Goal: Navigation & Orientation: Understand site structure

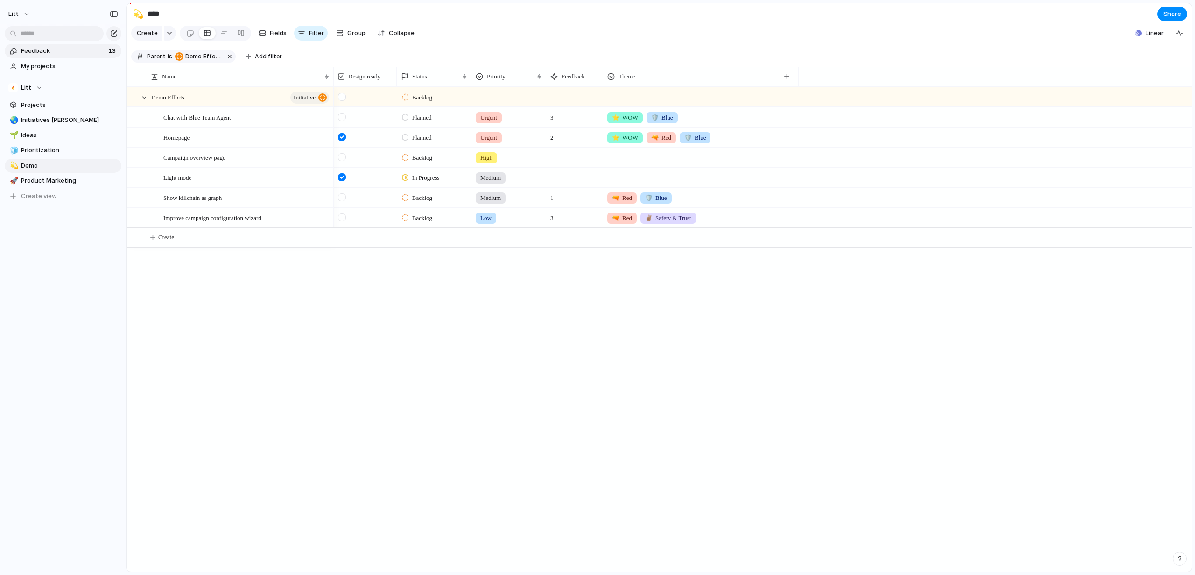
click at [50, 51] on span "Feedback" at bounding box center [63, 50] width 85 height 9
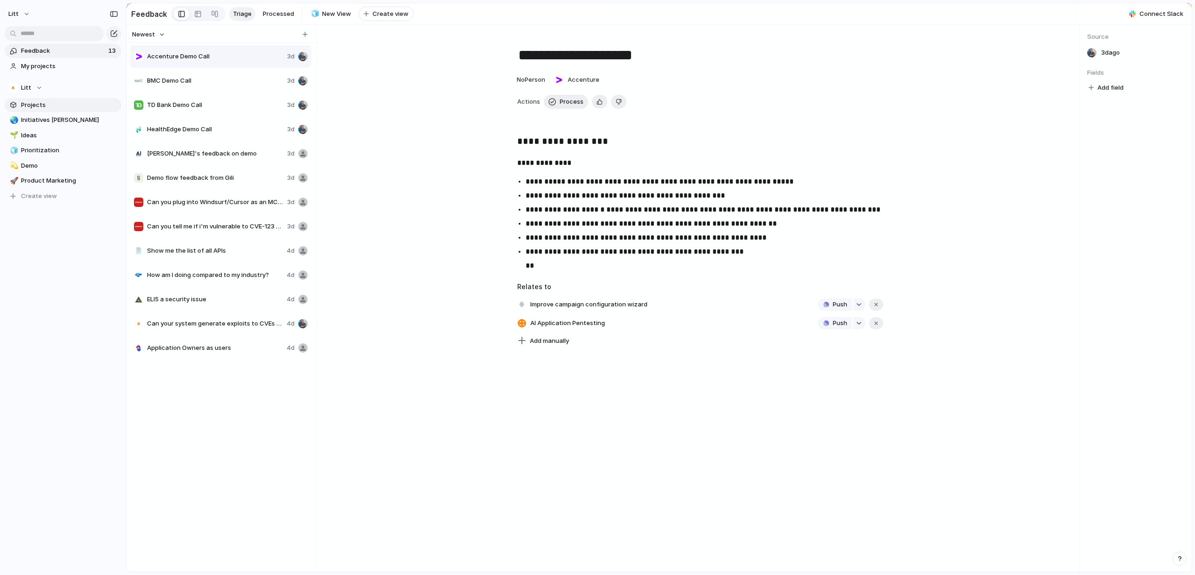
click at [74, 109] on link "Projects" at bounding box center [63, 105] width 117 height 14
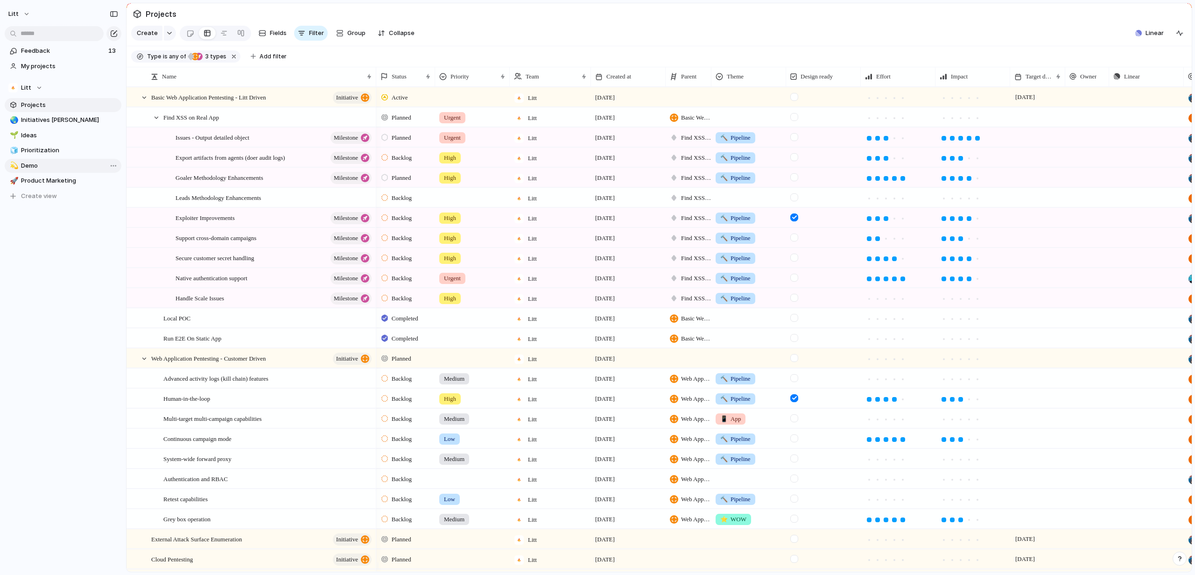
click at [35, 166] on span "Demo" at bounding box center [69, 165] width 97 height 9
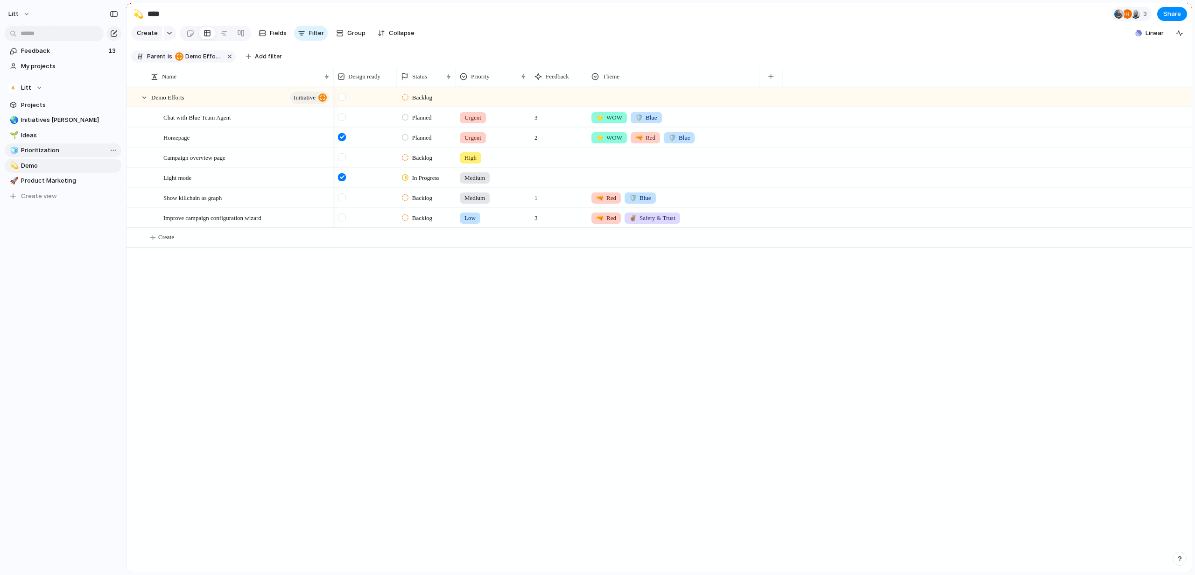
click at [51, 149] on span "Prioritization" at bounding box center [69, 150] width 97 height 9
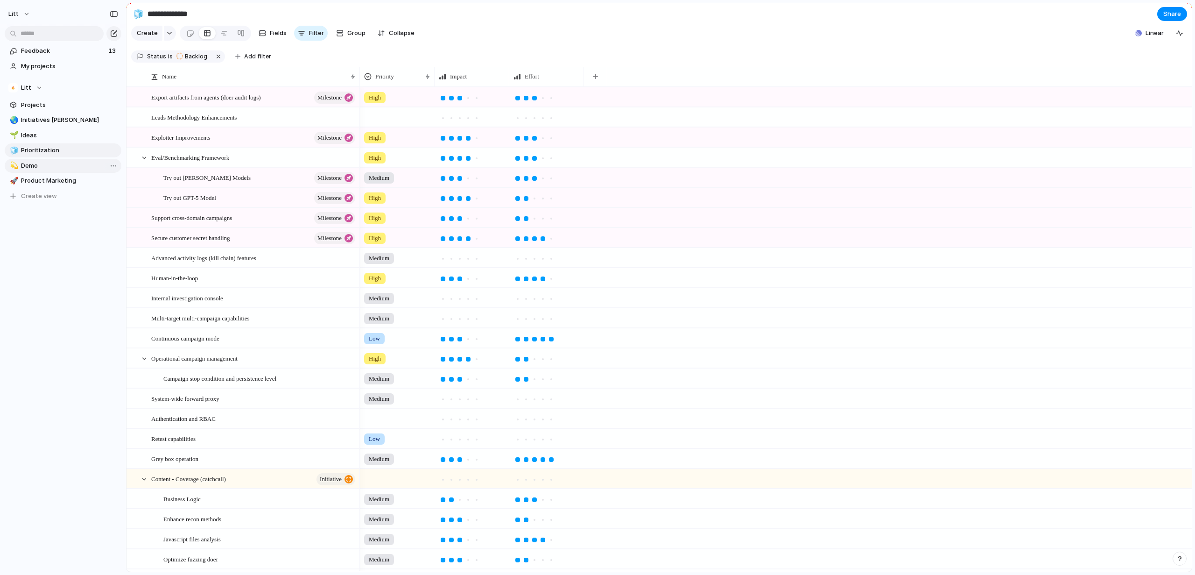
click at [45, 168] on span "Demo" at bounding box center [69, 165] width 97 height 9
type input "****"
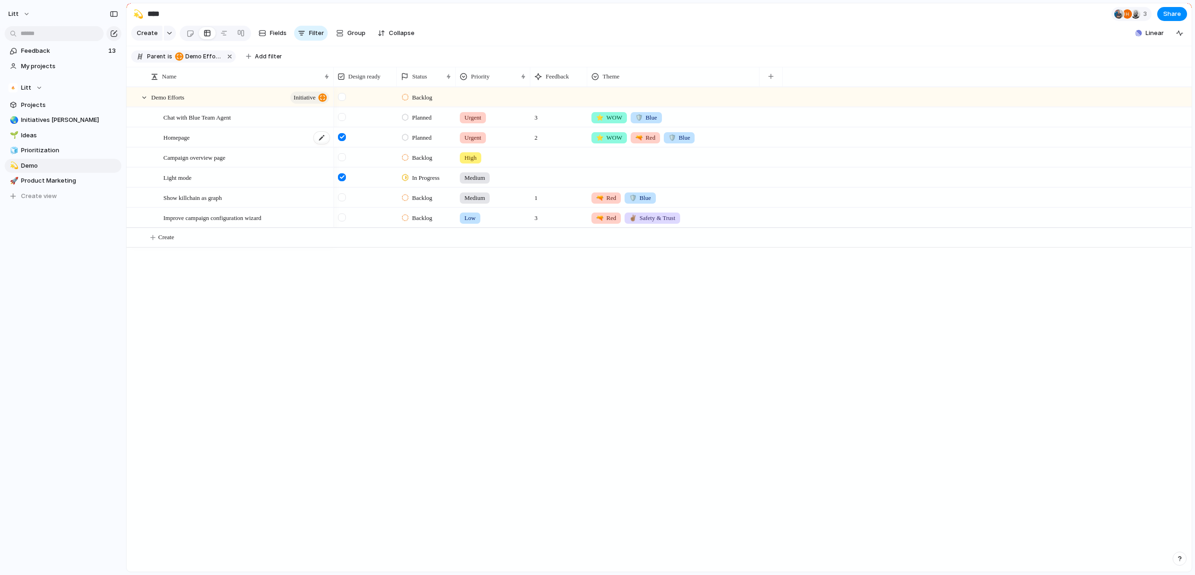
click at [178, 142] on span "Homepage" at bounding box center [176, 137] width 26 height 11
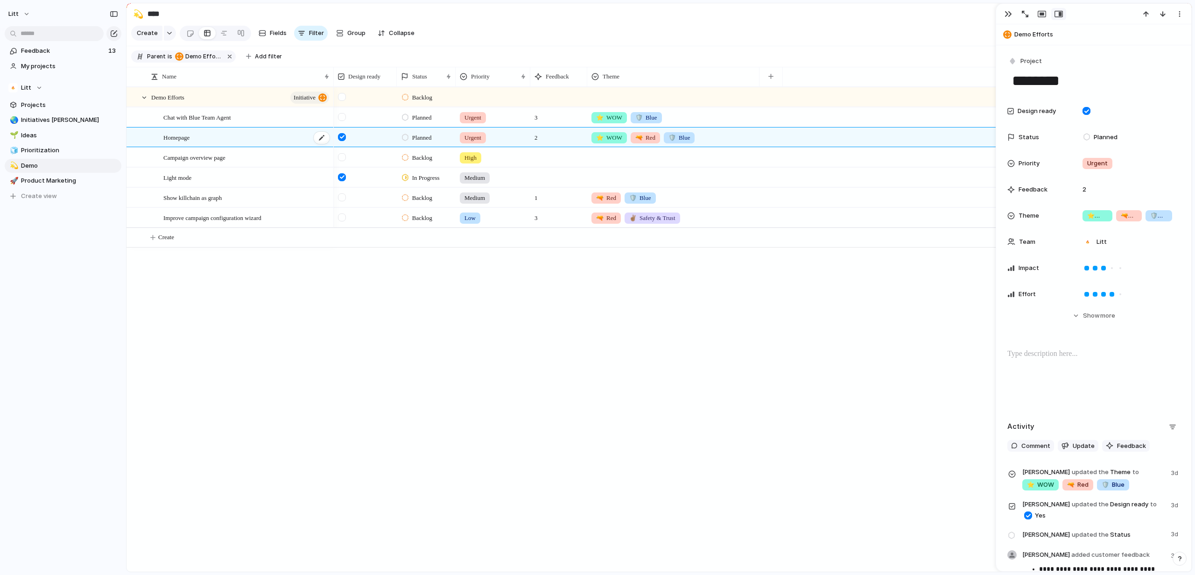
click at [178, 142] on span "Homepage" at bounding box center [176, 137] width 26 height 11
click at [182, 147] on div "Homepage" at bounding box center [246, 137] width 167 height 19
click at [1004, 15] on button "button" at bounding box center [1008, 14] width 15 height 12
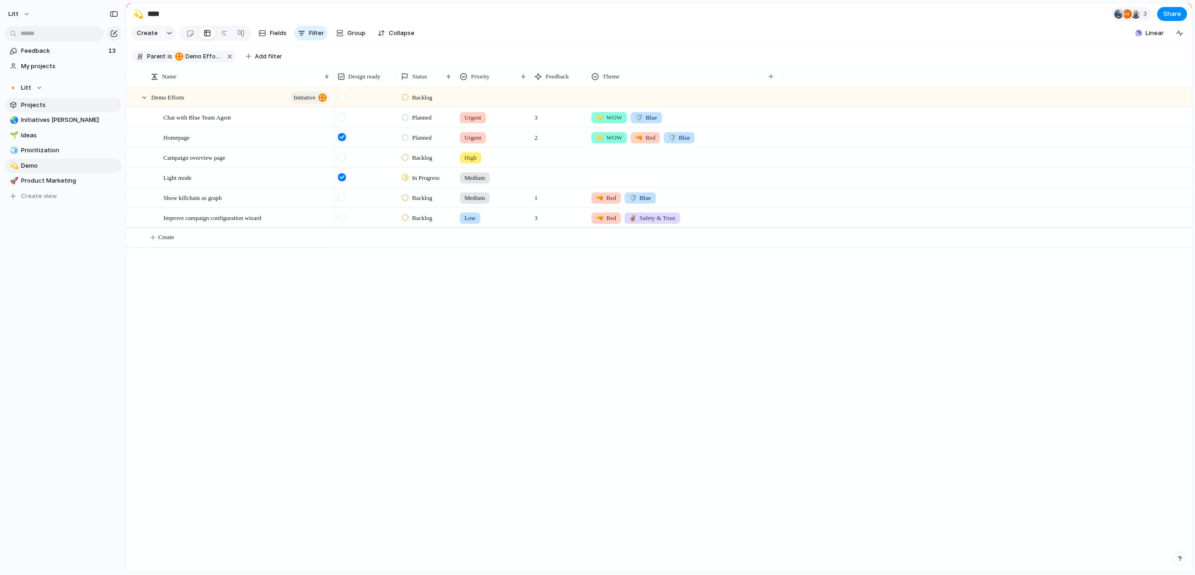
click at [65, 110] on link "Projects" at bounding box center [63, 105] width 117 height 14
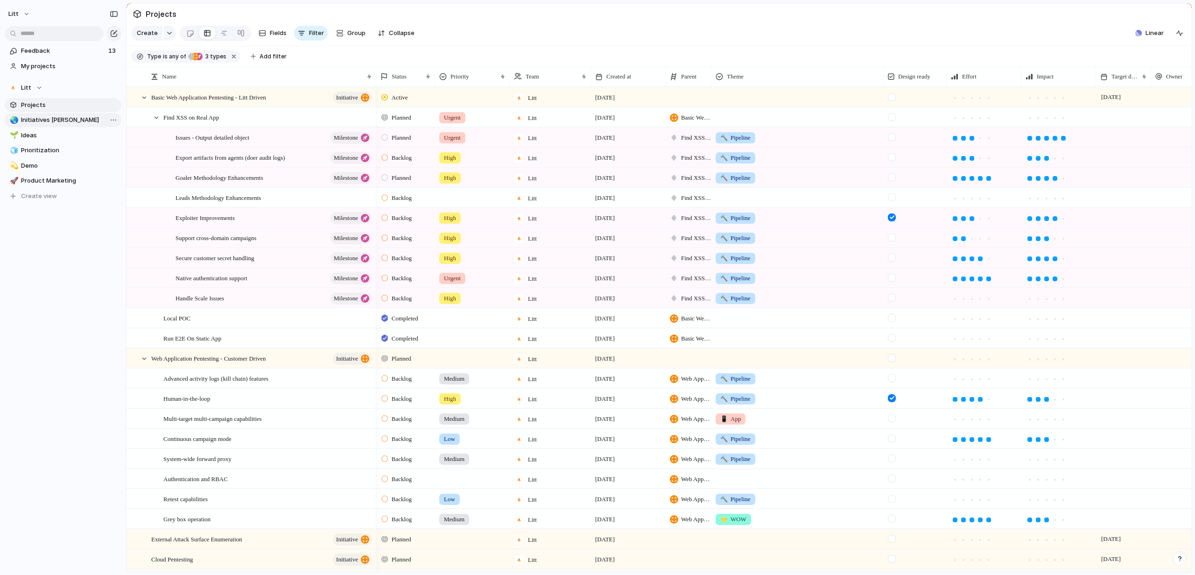
click at [60, 120] on span "Initiatives [PERSON_NAME]" at bounding box center [69, 119] width 97 height 9
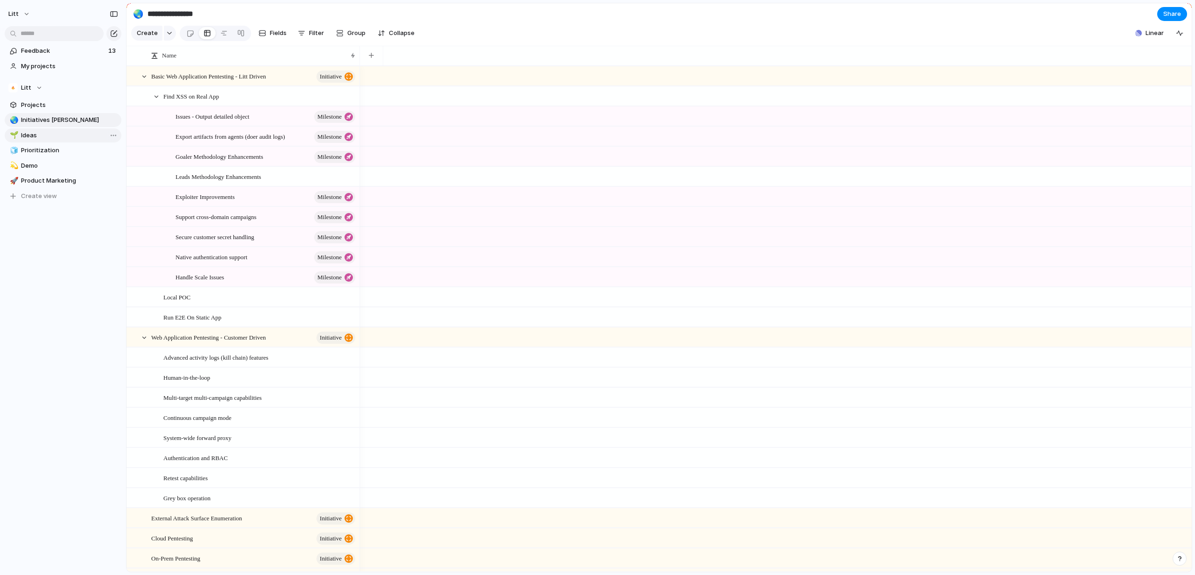
click at [59, 134] on span "Ideas" at bounding box center [69, 135] width 97 height 9
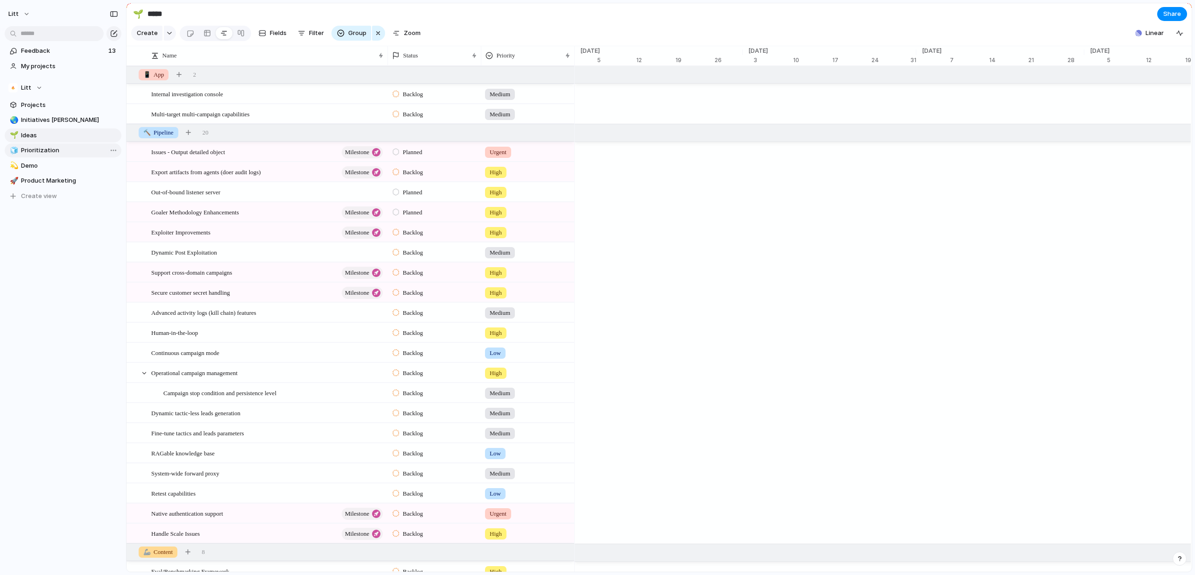
click at [56, 145] on link "🧊 Prioritization" at bounding box center [63, 150] width 117 height 14
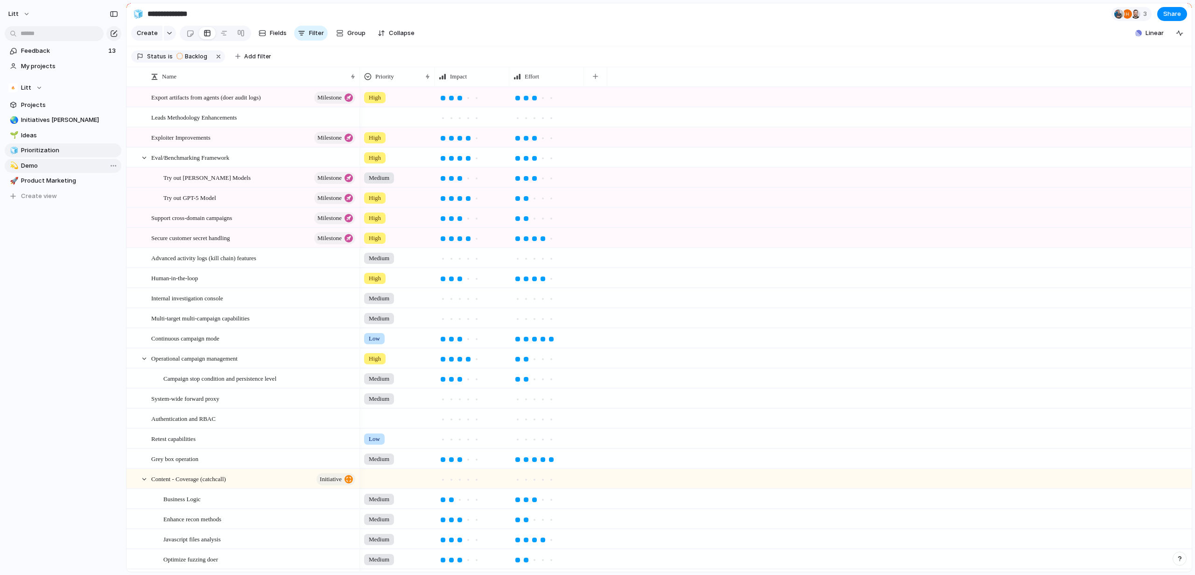
click at [60, 162] on span "Demo" at bounding box center [69, 165] width 97 height 9
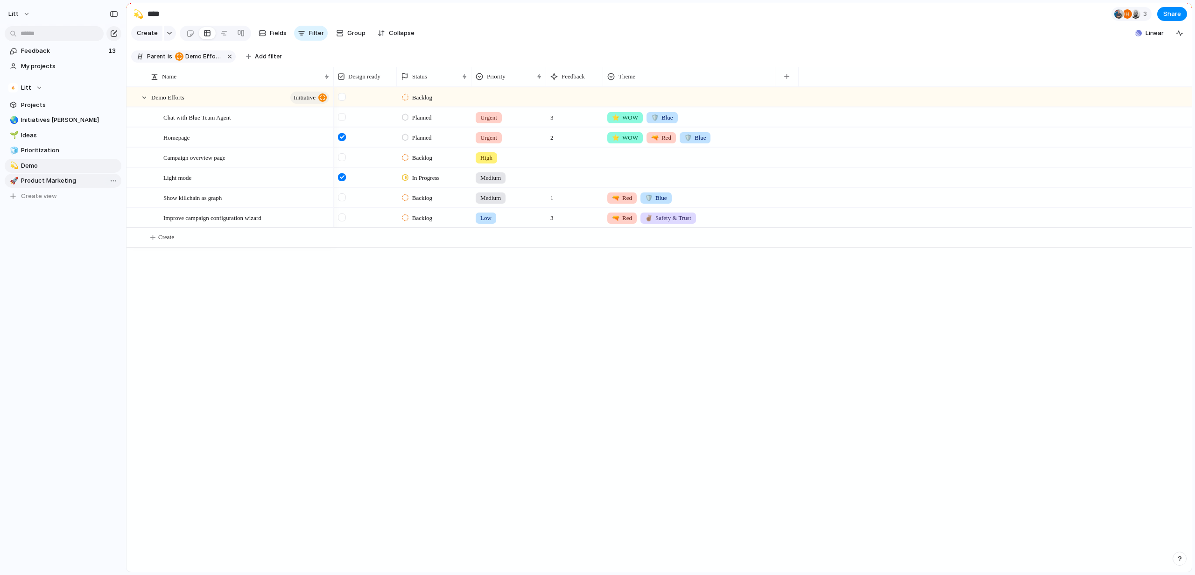
click at [69, 179] on span "Product Marketing" at bounding box center [69, 180] width 97 height 9
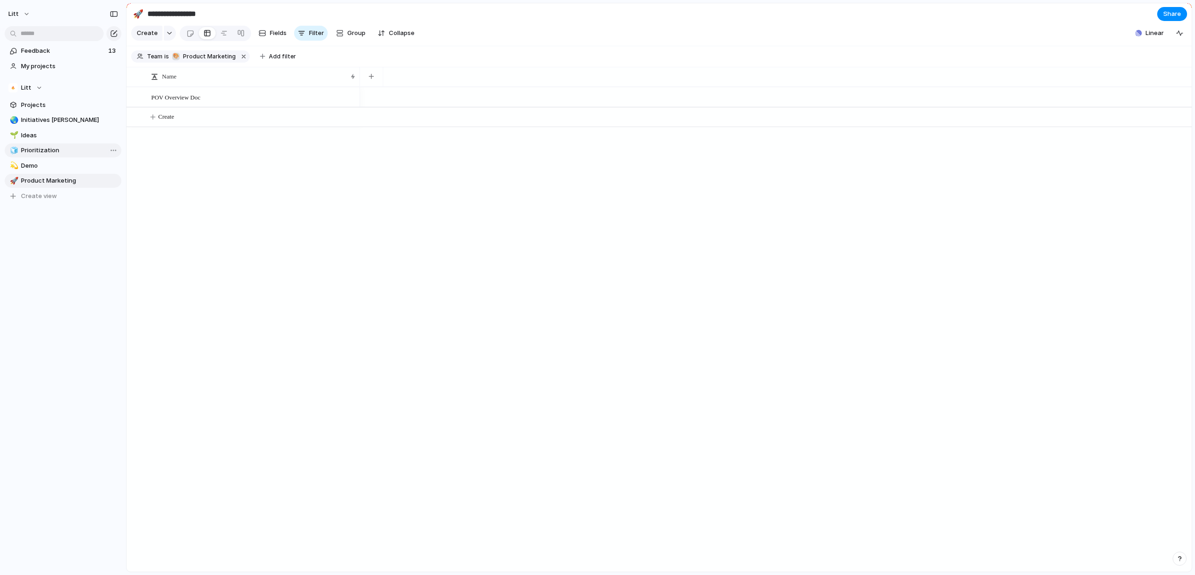
click at [51, 150] on span "Prioritization" at bounding box center [69, 150] width 97 height 9
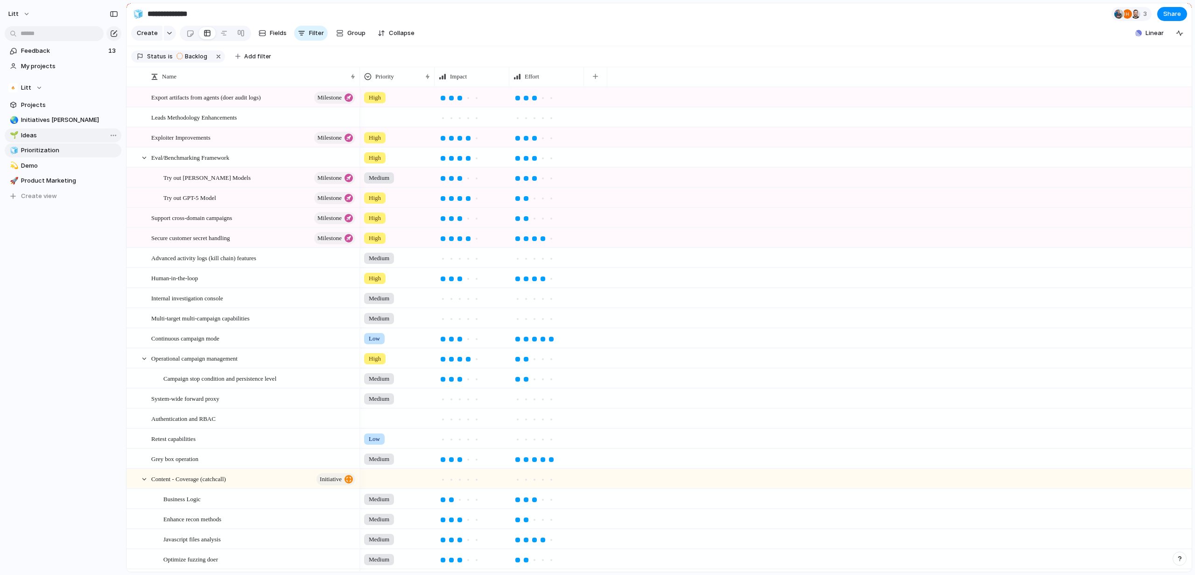
click at [54, 140] on link "🌱 Ideas" at bounding box center [63, 135] width 117 height 14
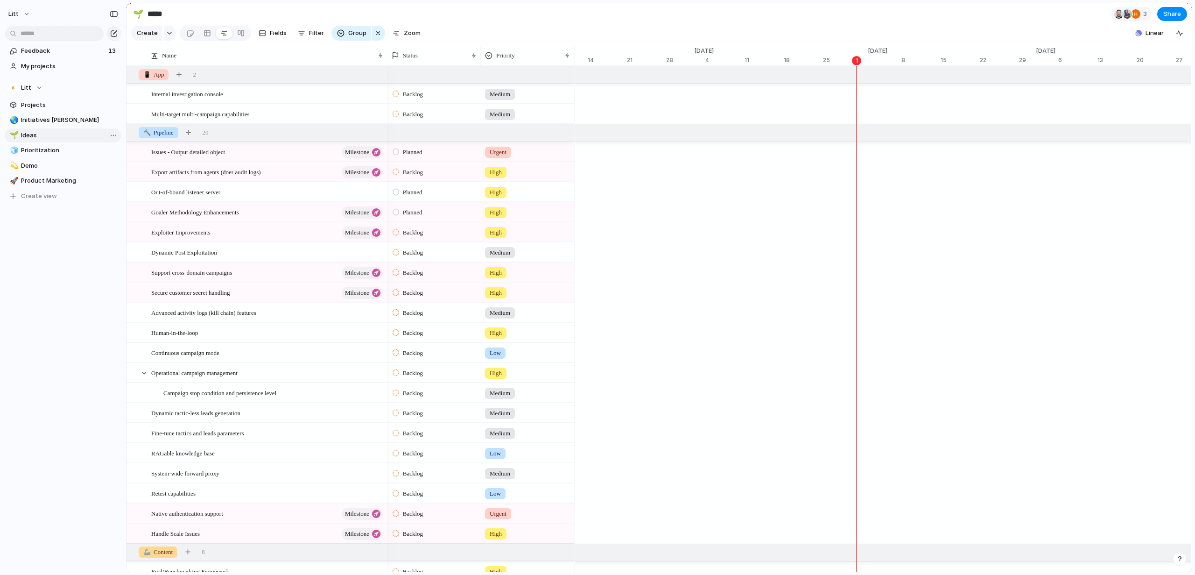
scroll to position [0, 5854]
click at [53, 145] on link "🧊 Prioritization" at bounding box center [63, 150] width 117 height 14
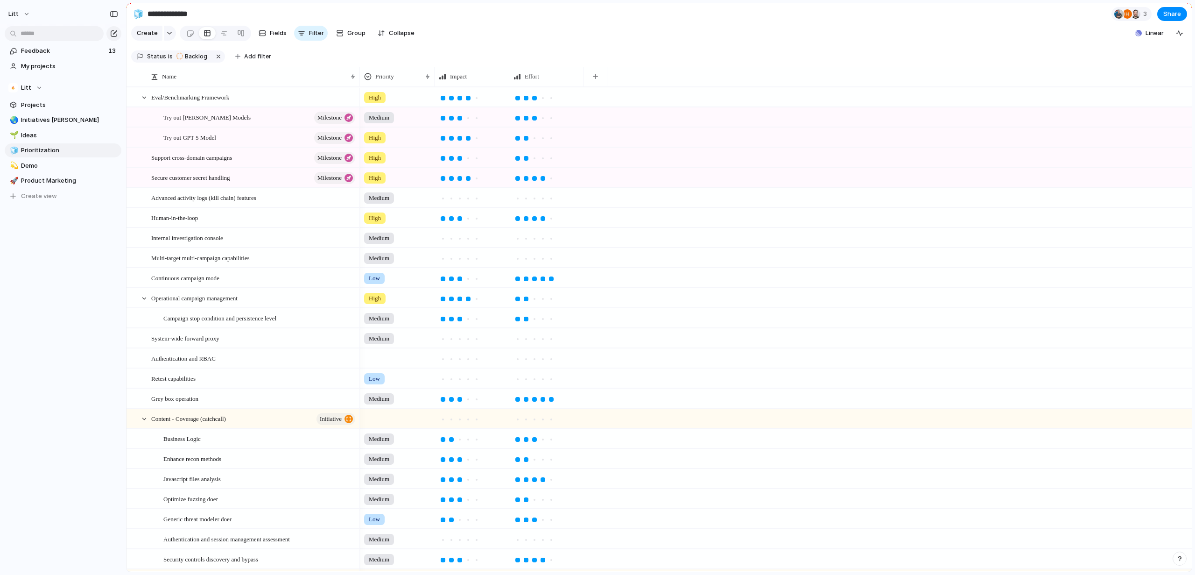
scroll to position [251, 0]
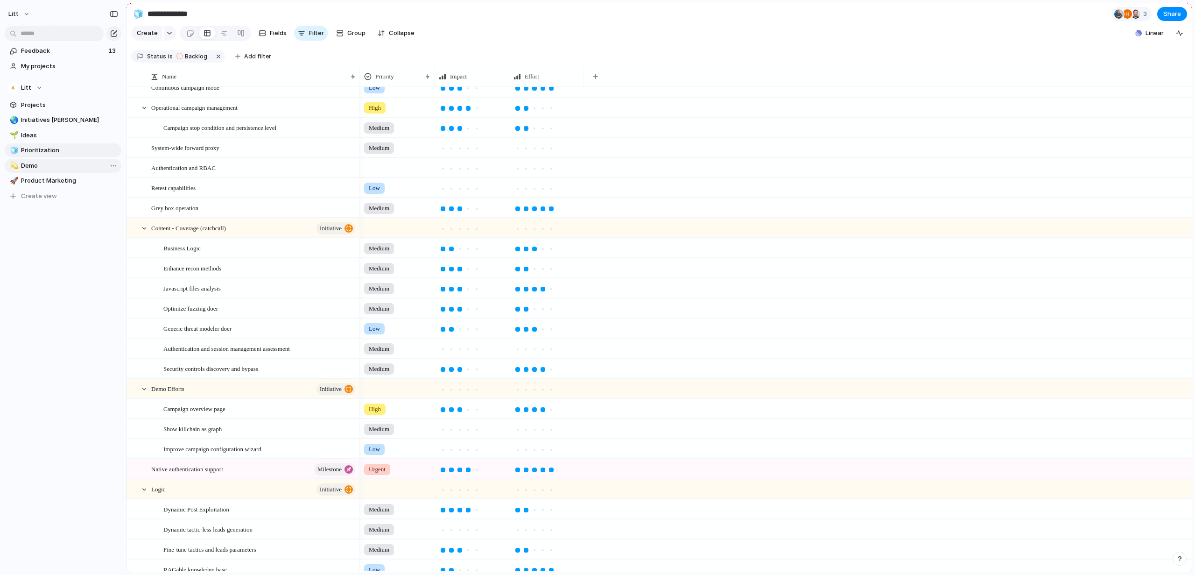
click at [48, 165] on span "Demo" at bounding box center [69, 165] width 97 height 9
type input "****"
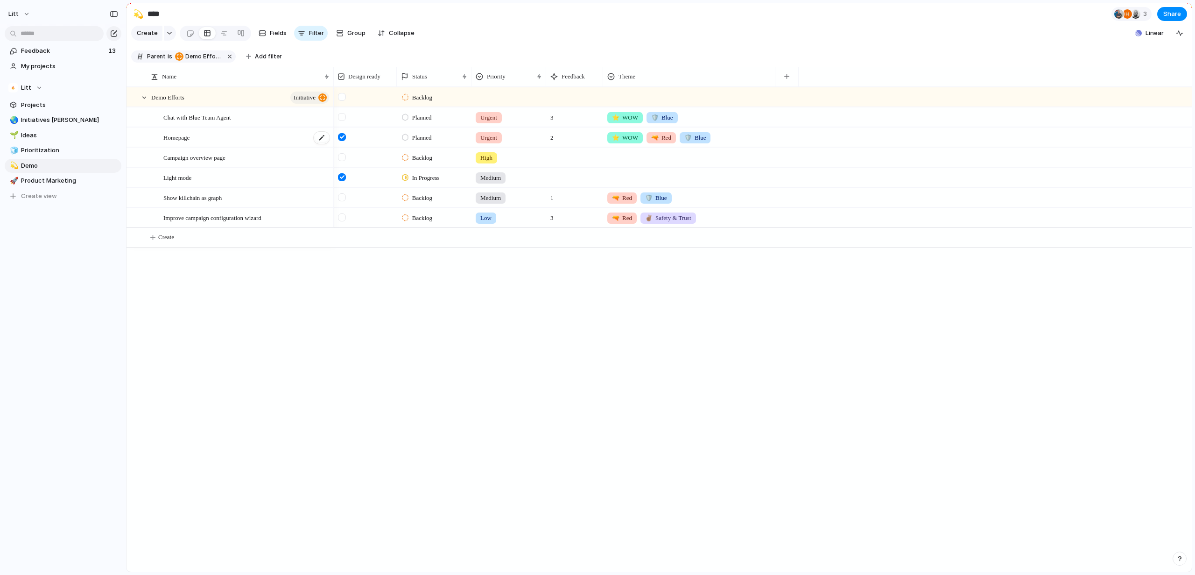
click at [180, 142] on span "Homepage" at bounding box center [176, 137] width 26 height 11
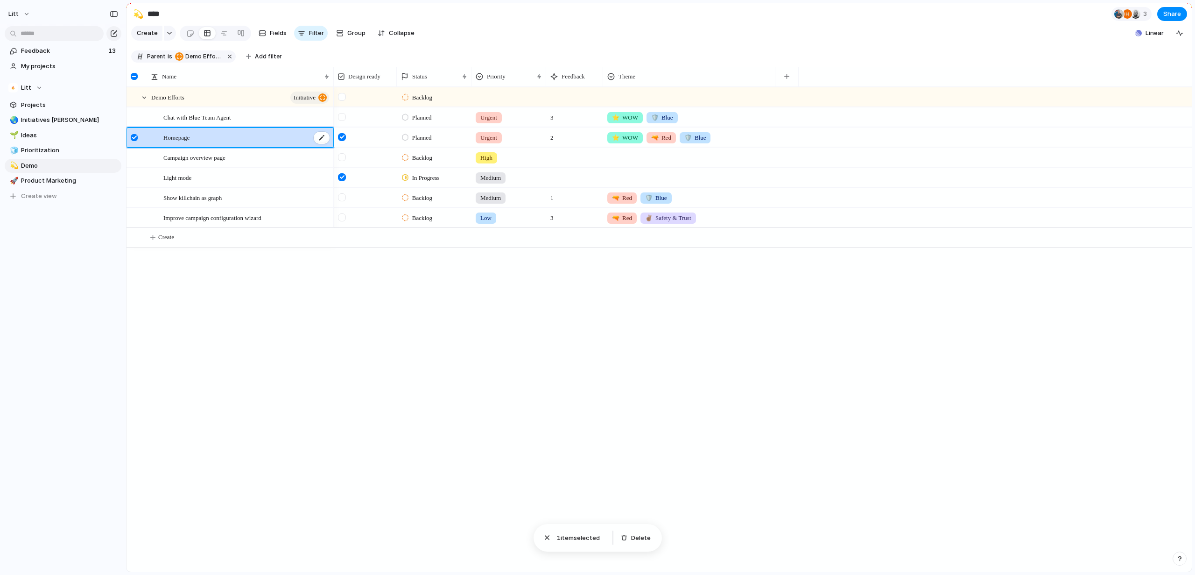
click at [179, 142] on span "Homepage" at bounding box center [176, 137] width 26 height 11
click at [370, 141] on div at bounding box center [365, 134] width 62 height 13
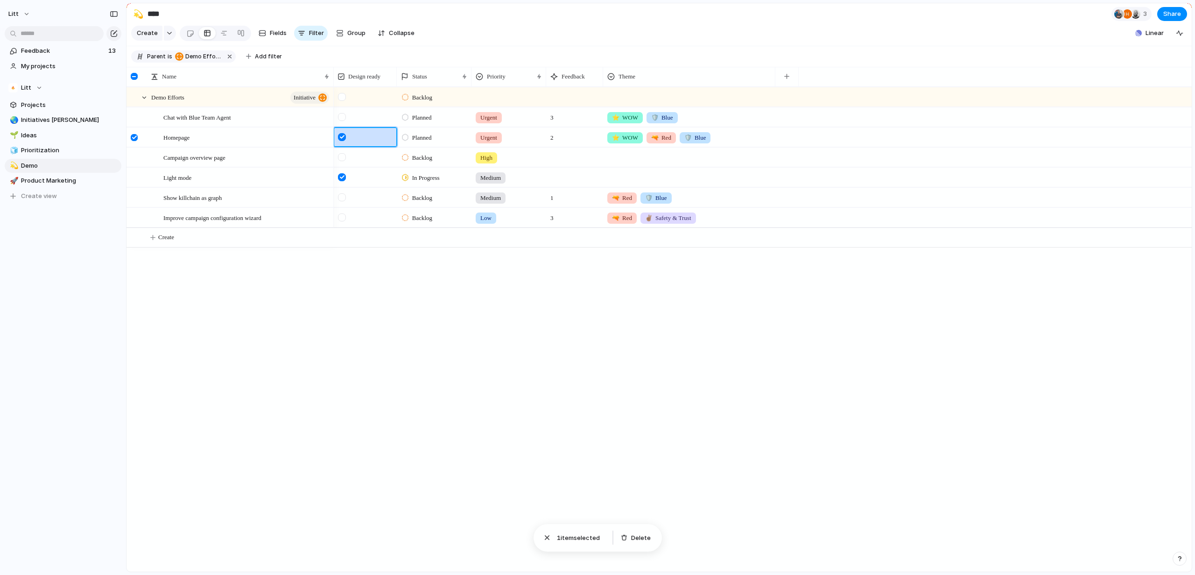
click at [549, 139] on span "2" at bounding box center [552, 135] width 11 height 14
click at [551, 142] on span "2" at bounding box center [552, 135] width 11 height 14
click at [185, 142] on span "Homepage" at bounding box center [176, 137] width 26 height 11
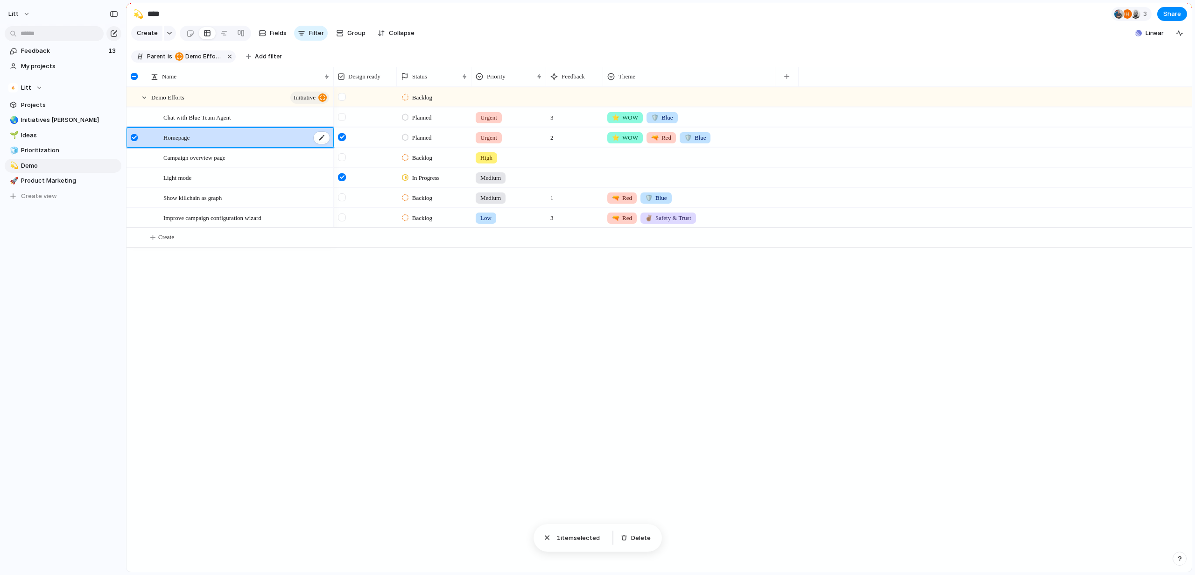
click at [185, 142] on span "Homepage" at bounding box center [176, 137] width 26 height 11
click at [405, 141] on div at bounding box center [405, 137] width 7 height 8
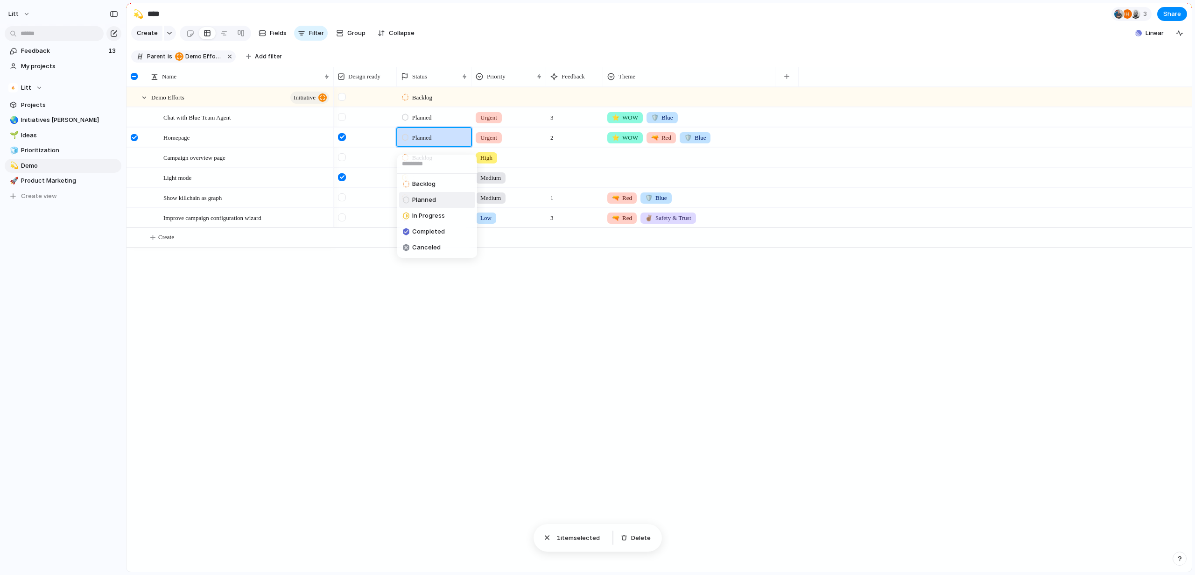
click at [527, 147] on div "Backlog Planned In Progress Completed Canceled" at bounding box center [597, 287] width 1195 height 575
click at [562, 142] on div "2" at bounding box center [575, 135] width 56 height 14
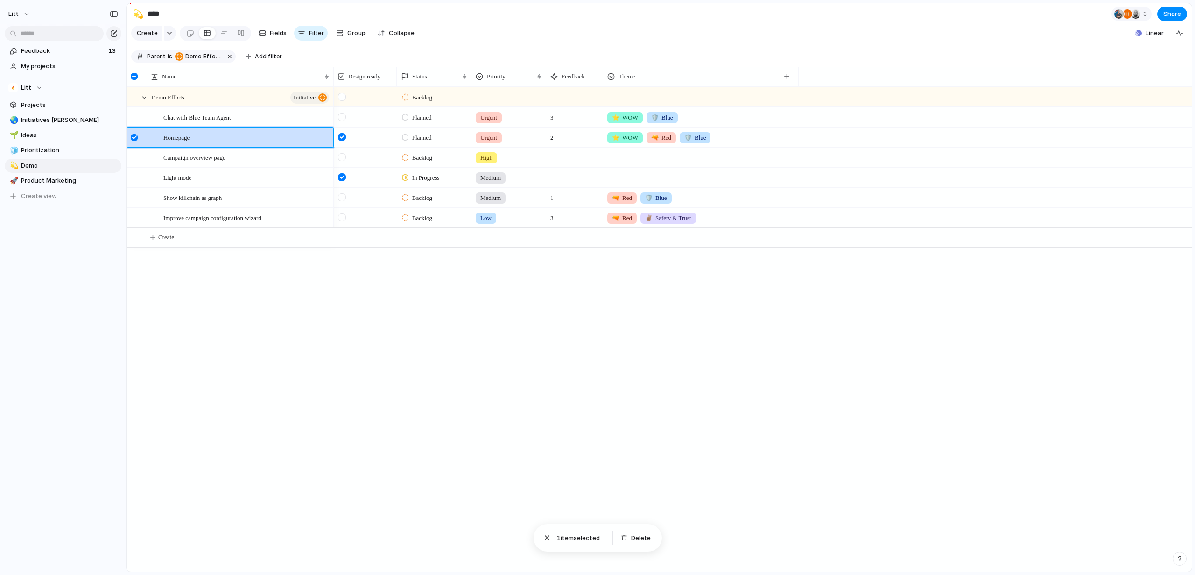
click at [138, 141] on div at bounding box center [134, 137] width 7 height 7
click at [324, 142] on div at bounding box center [322, 138] width 16 height 12
click at [324, 142] on textarea "********" at bounding box center [245, 146] width 164 height 12
click at [423, 142] on span "Planned" at bounding box center [422, 137] width 20 height 9
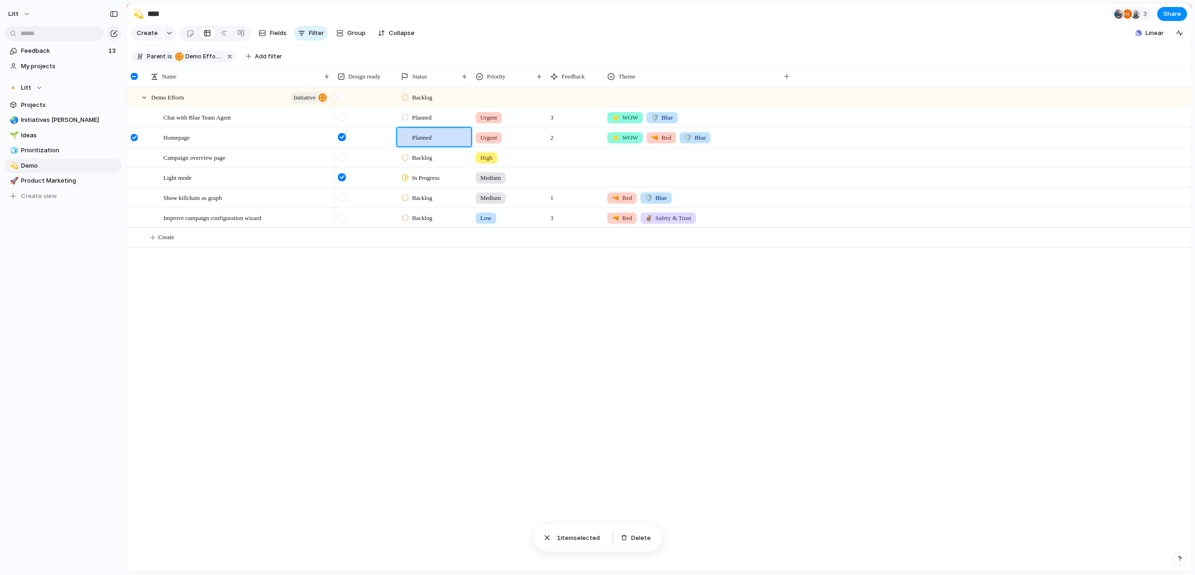
click at [534, 146] on div "Backlog Planned In Progress Completed Canceled" at bounding box center [597, 287] width 1195 height 575
click at [555, 142] on span "2" at bounding box center [552, 135] width 11 height 14
click at [553, 142] on span "2" at bounding box center [552, 135] width 11 height 14
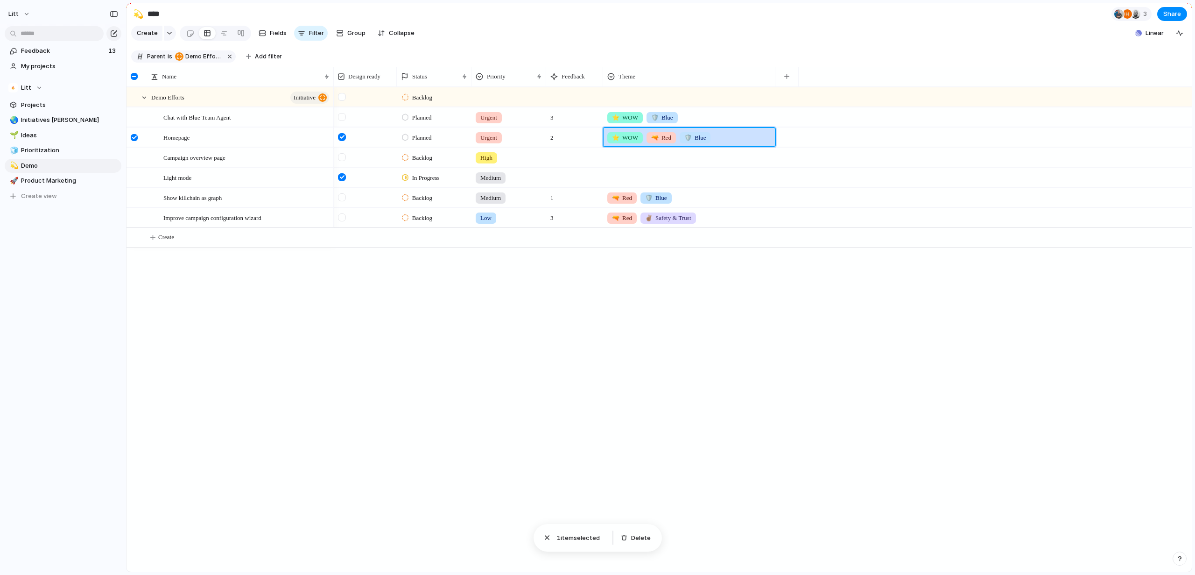
click at [730, 143] on div "⭐️ WOW 🔫 Red 🛡️ Blue" at bounding box center [689, 135] width 171 height 15
click at [91, 49] on div "📱 App 🔨 Pipeline 🦾 Content ⭐️ WOW 🔫 Red 🛡️ Blue ✌🏽 Safety & Trust" at bounding box center [597, 287] width 1195 height 575
click at [91, 49] on span "Feedback" at bounding box center [63, 50] width 85 height 9
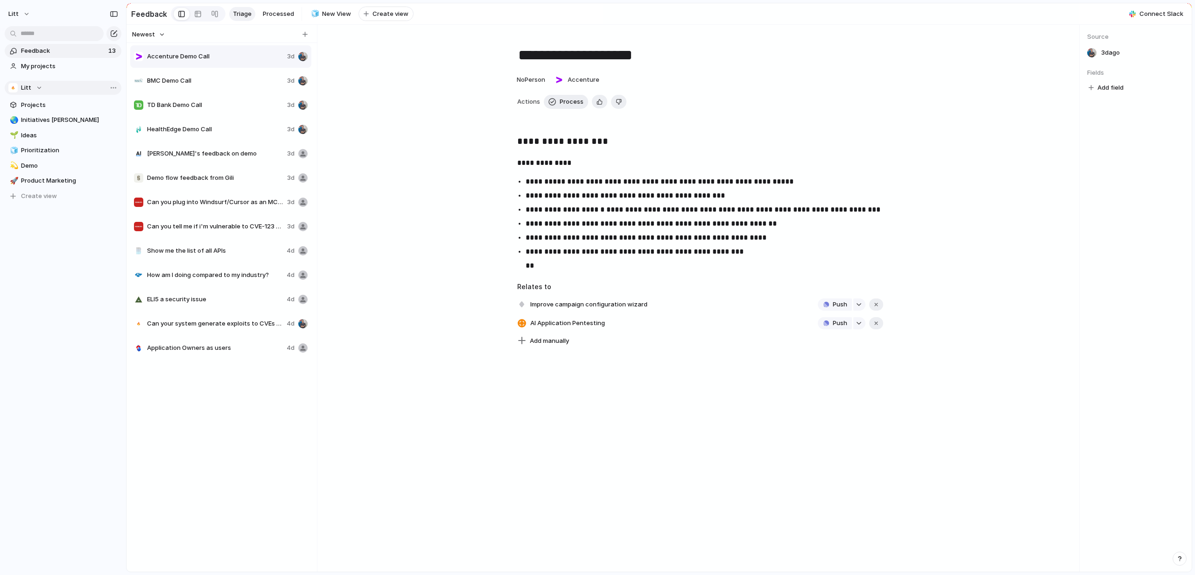
click at [71, 86] on button "Litt" at bounding box center [63, 88] width 117 height 14
click at [71, 86] on div "Litt 🎨 Product Marketing ⚡ R&D Create new team" at bounding box center [597, 287] width 1195 height 575
click at [32, 169] on span "Demo" at bounding box center [69, 165] width 97 height 9
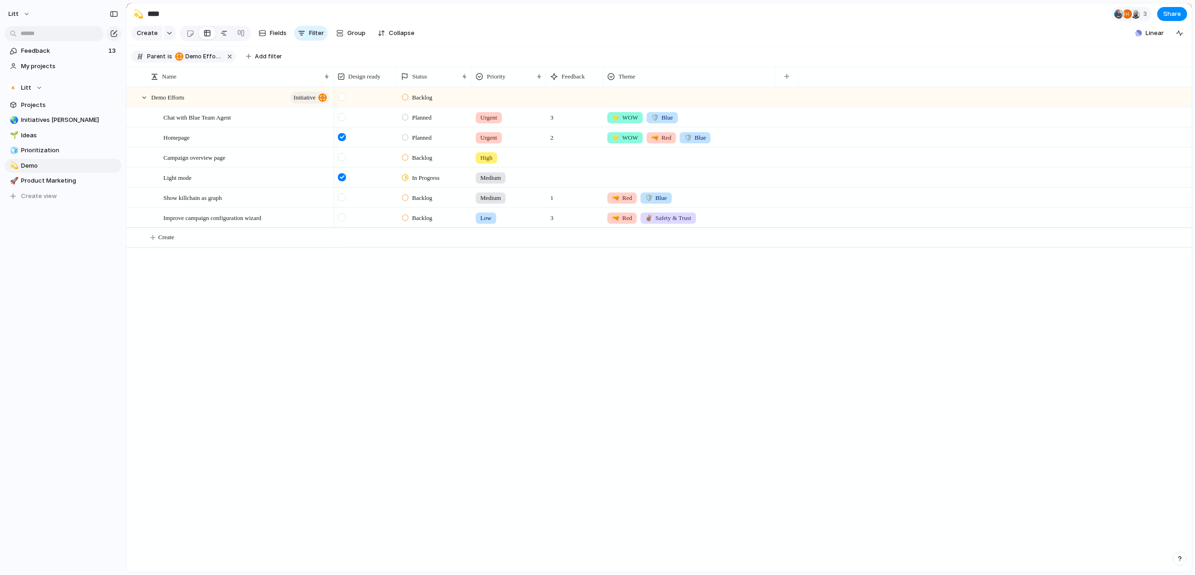
click at [220, 40] on div at bounding box center [223, 33] width 7 height 15
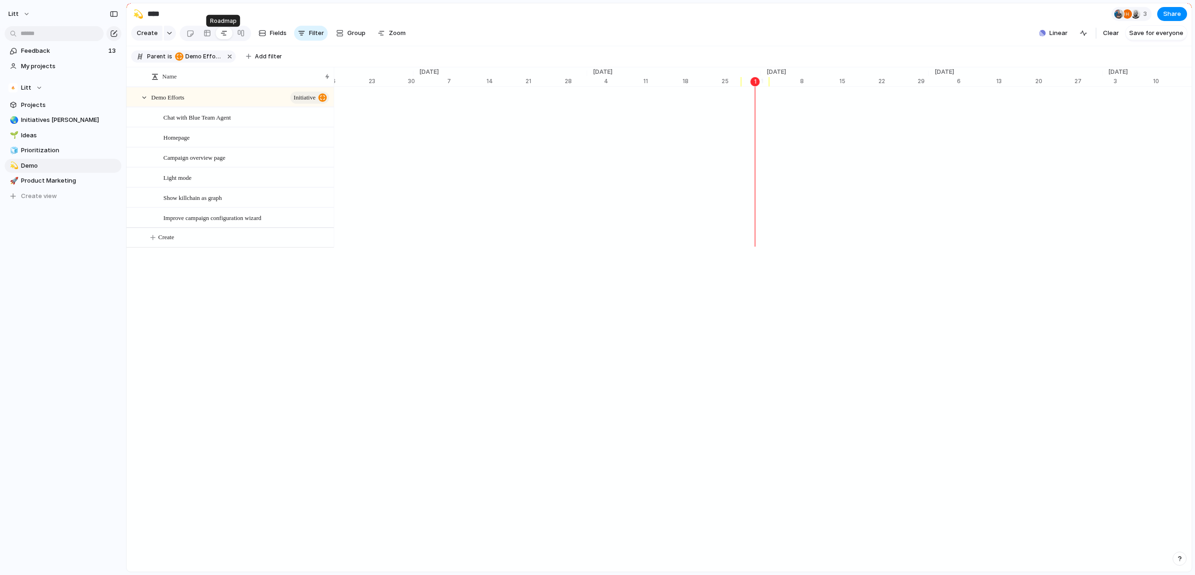
scroll to position [0, 5715]
click at [208, 38] on div at bounding box center [207, 33] width 7 height 15
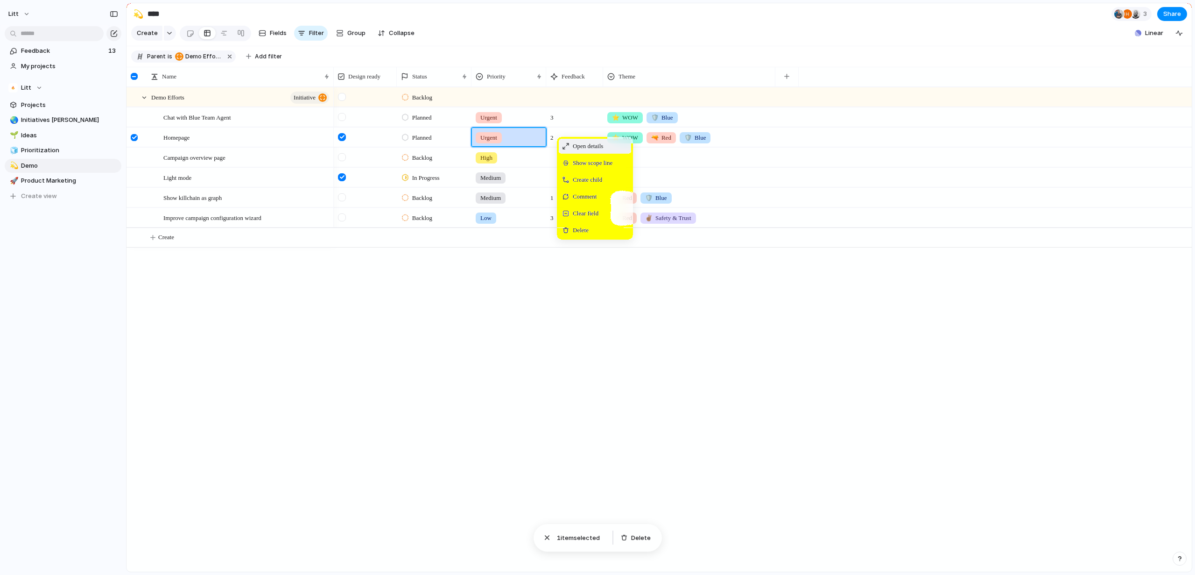
click at [576, 149] on span "Open details" at bounding box center [588, 145] width 30 height 9
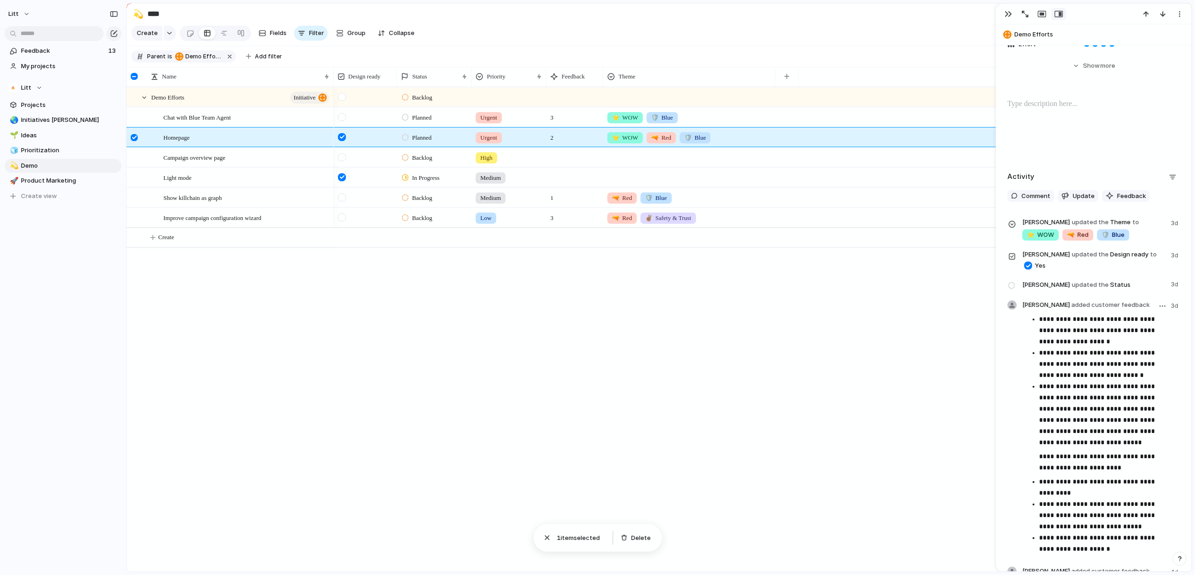
scroll to position [434, 0]
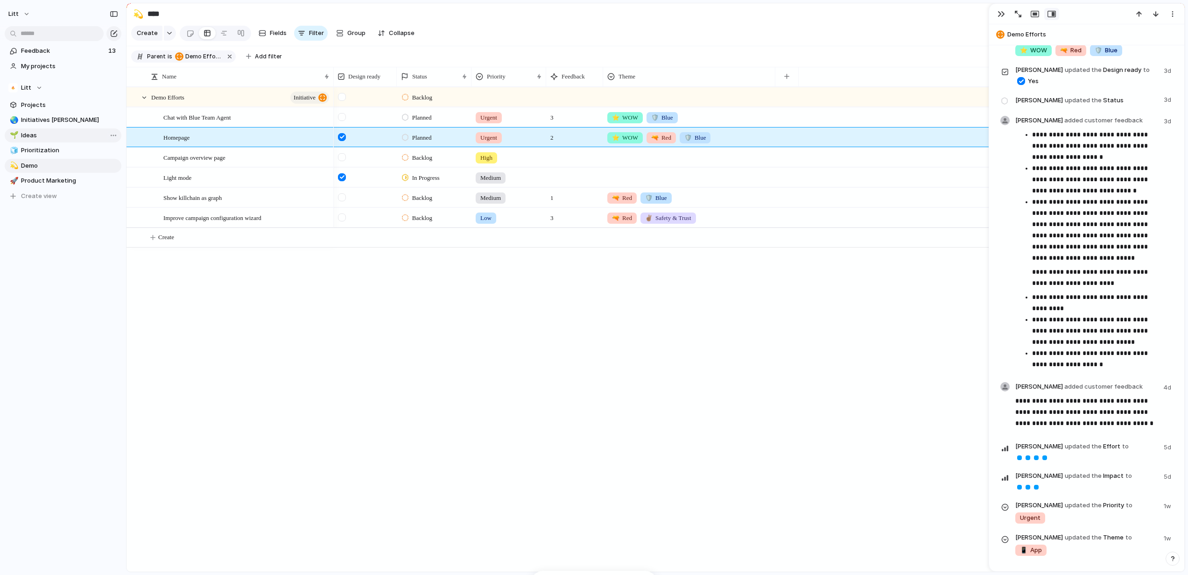
click at [50, 139] on span "Ideas" at bounding box center [69, 135] width 97 height 9
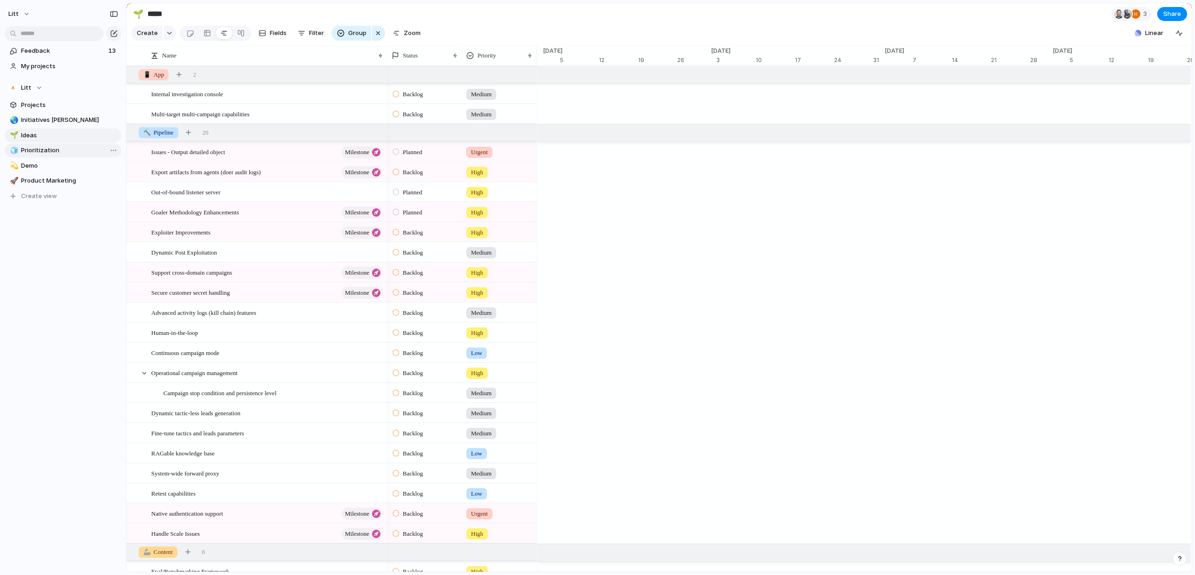
click at [48, 146] on span "Prioritization" at bounding box center [69, 150] width 97 height 9
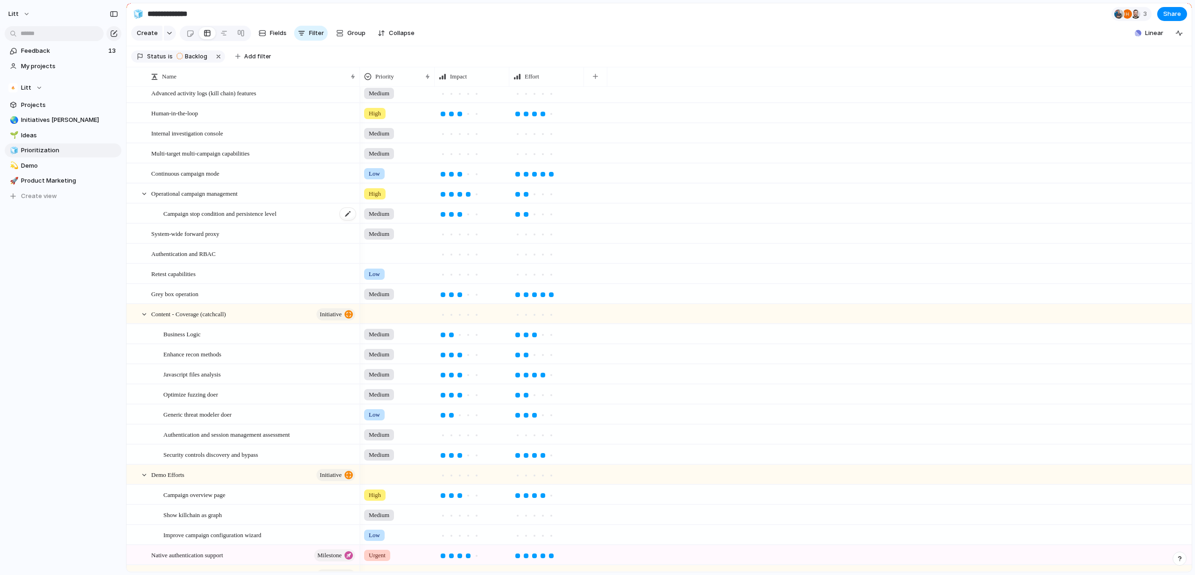
scroll to position [249, 0]
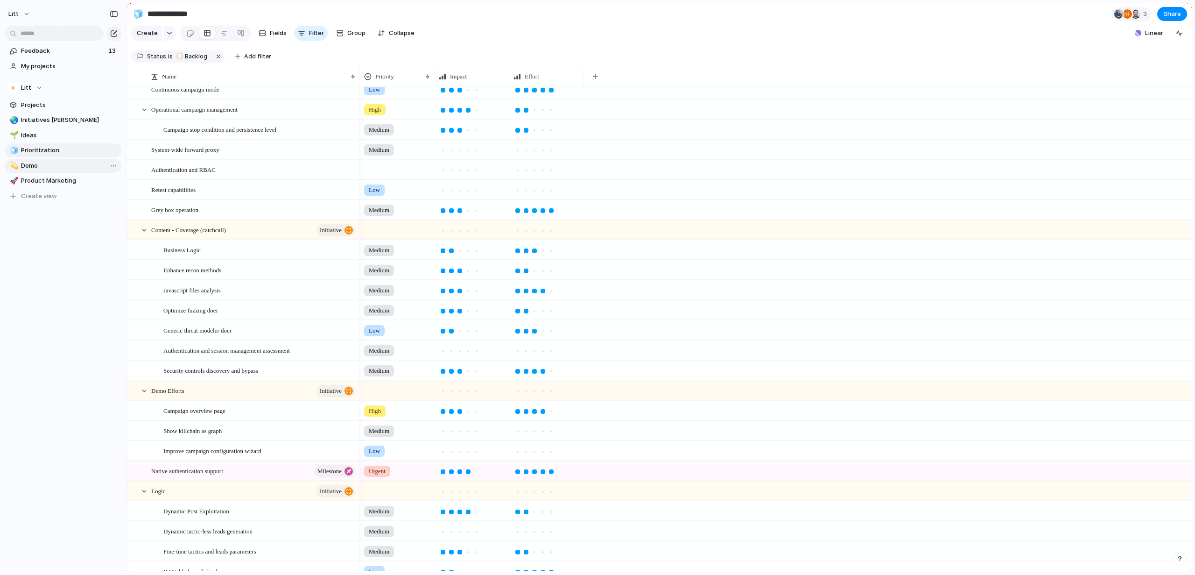
click at [63, 167] on span "Demo" at bounding box center [69, 165] width 97 height 9
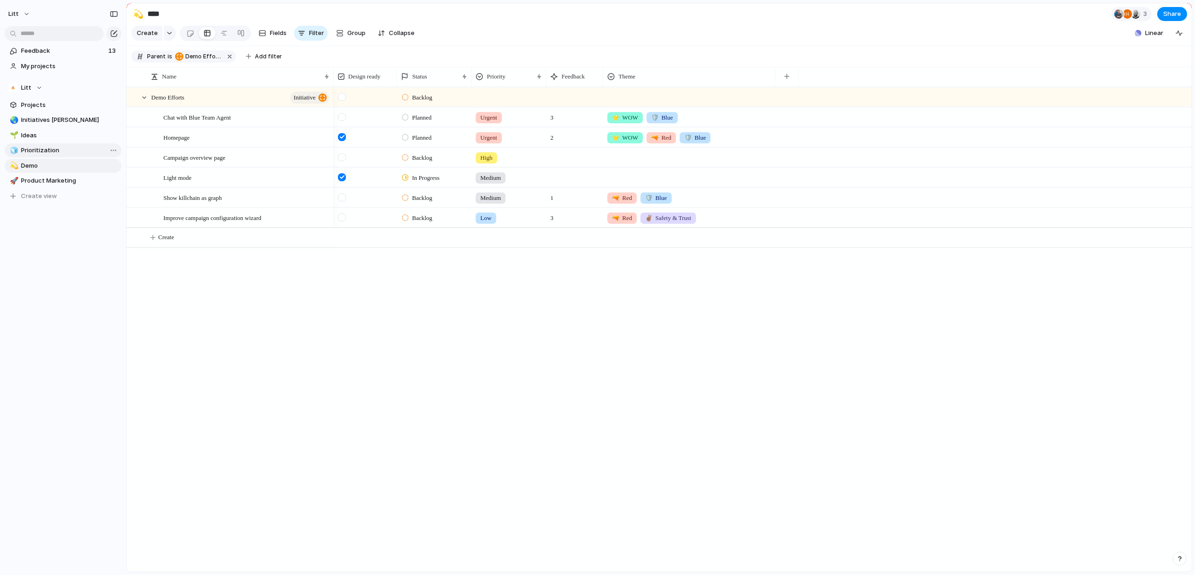
click at [66, 148] on span "Prioritization" at bounding box center [69, 150] width 97 height 9
type input "**********"
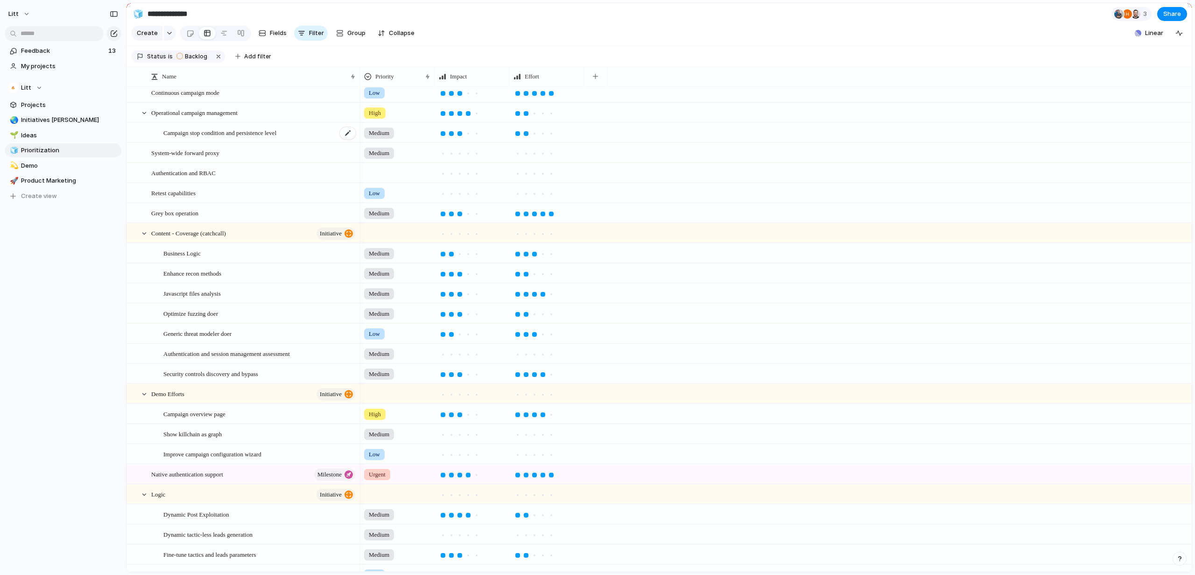
scroll to position [326, 0]
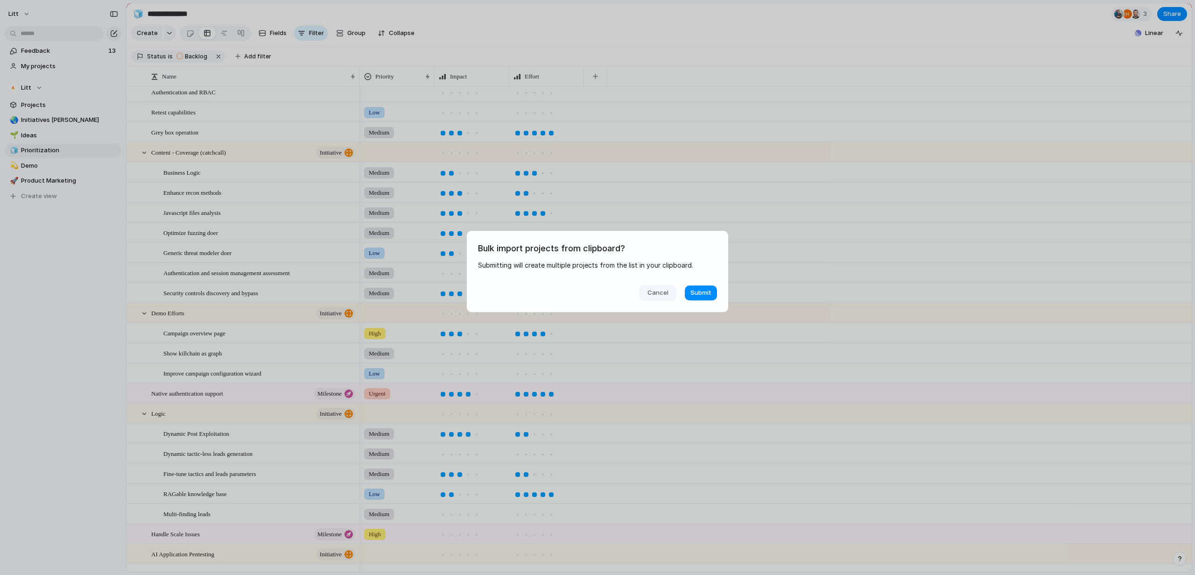
click at [648, 291] on button "Cancel" at bounding box center [657, 293] width 37 height 16
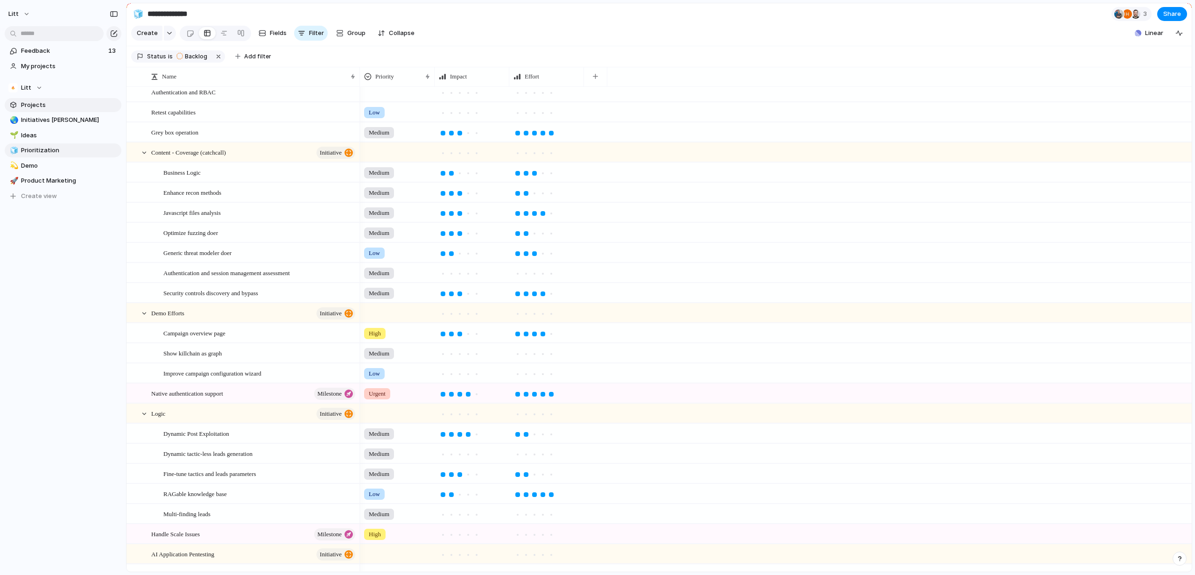
click at [55, 102] on span "Projects" at bounding box center [69, 104] width 97 height 9
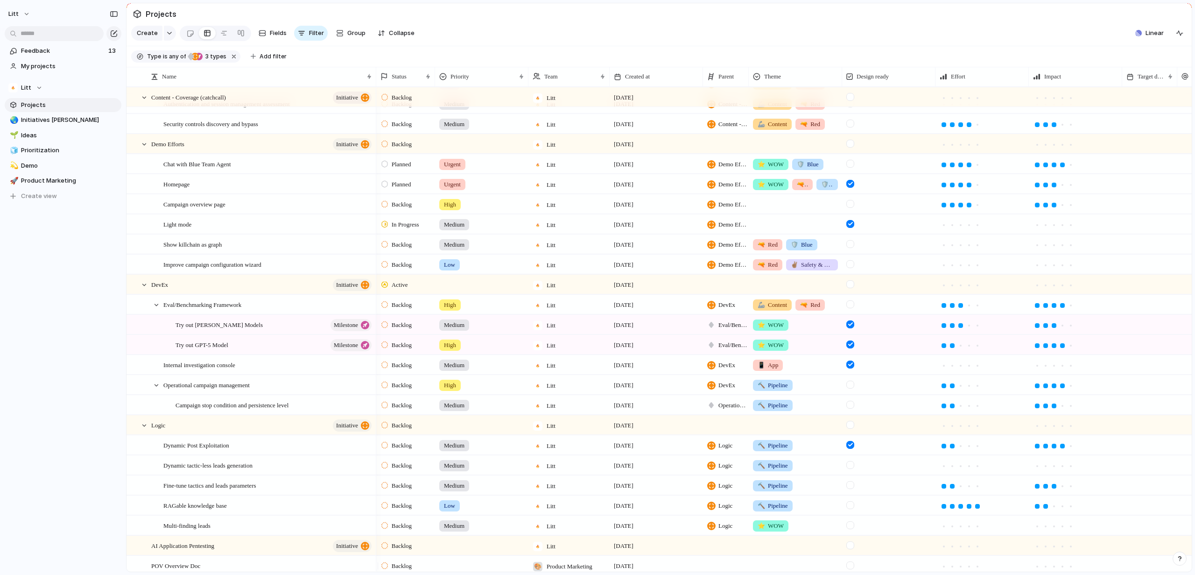
scroll to position [667, 0]
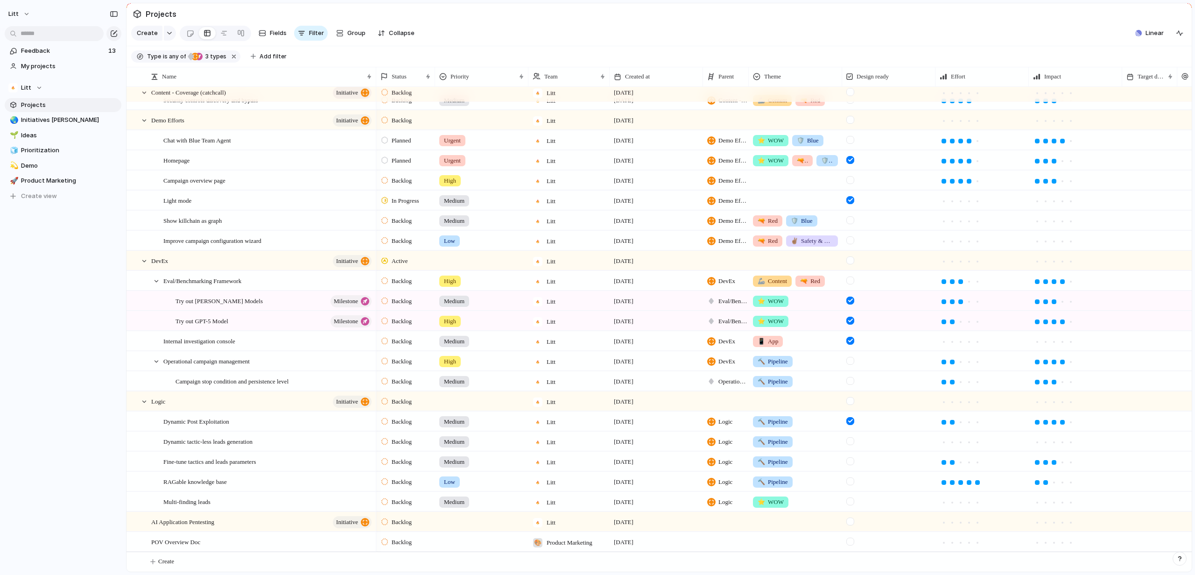
click at [53, 234] on div "Feedback 13 My projects Litt Projects 🌏 Initiatives [PERSON_NAME] 🌱 Ideas 🧊 Pri…" at bounding box center [63, 139] width 126 height 279
